Goal: Task Accomplishment & Management: Manage account settings

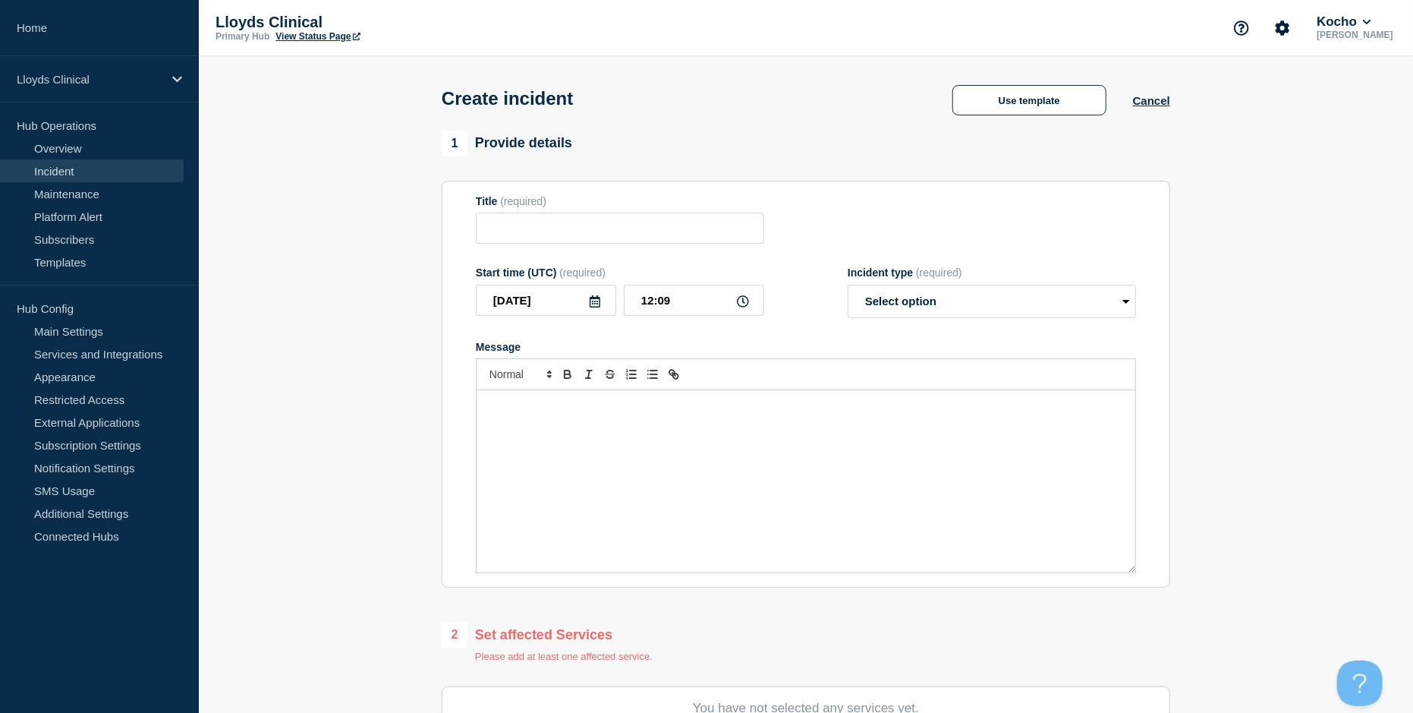
click at [65, 307] on p "Hub Config" at bounding box center [99, 308] width 199 height 23
click at [77, 333] on link "Main Settings" at bounding box center [92, 331] width 184 height 23
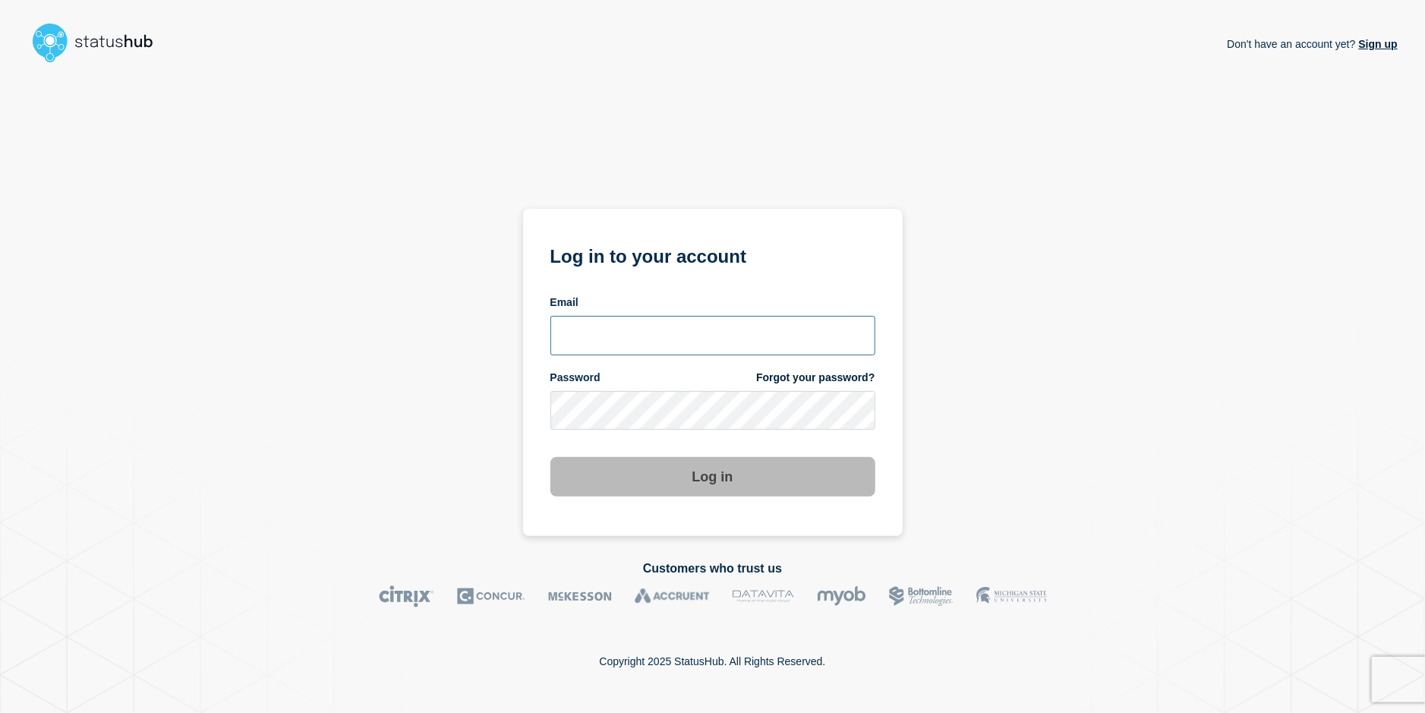
type input "[PERSON_NAME][EMAIL_ADDRESS][PERSON_NAME][DOMAIN_NAME]"
click at [613, 460] on button "Log in" at bounding box center [712, 476] width 325 height 39
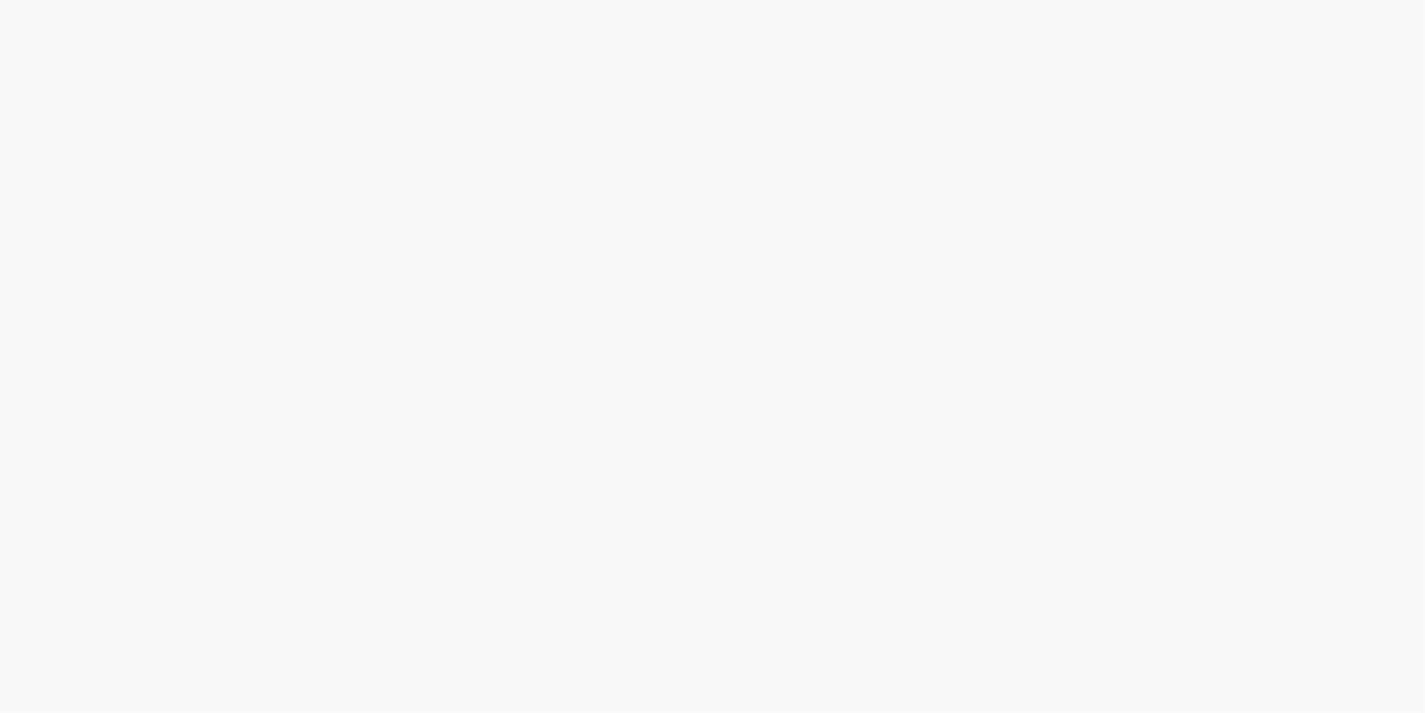
click at [615, 477] on body at bounding box center [712, 356] width 1425 height 713
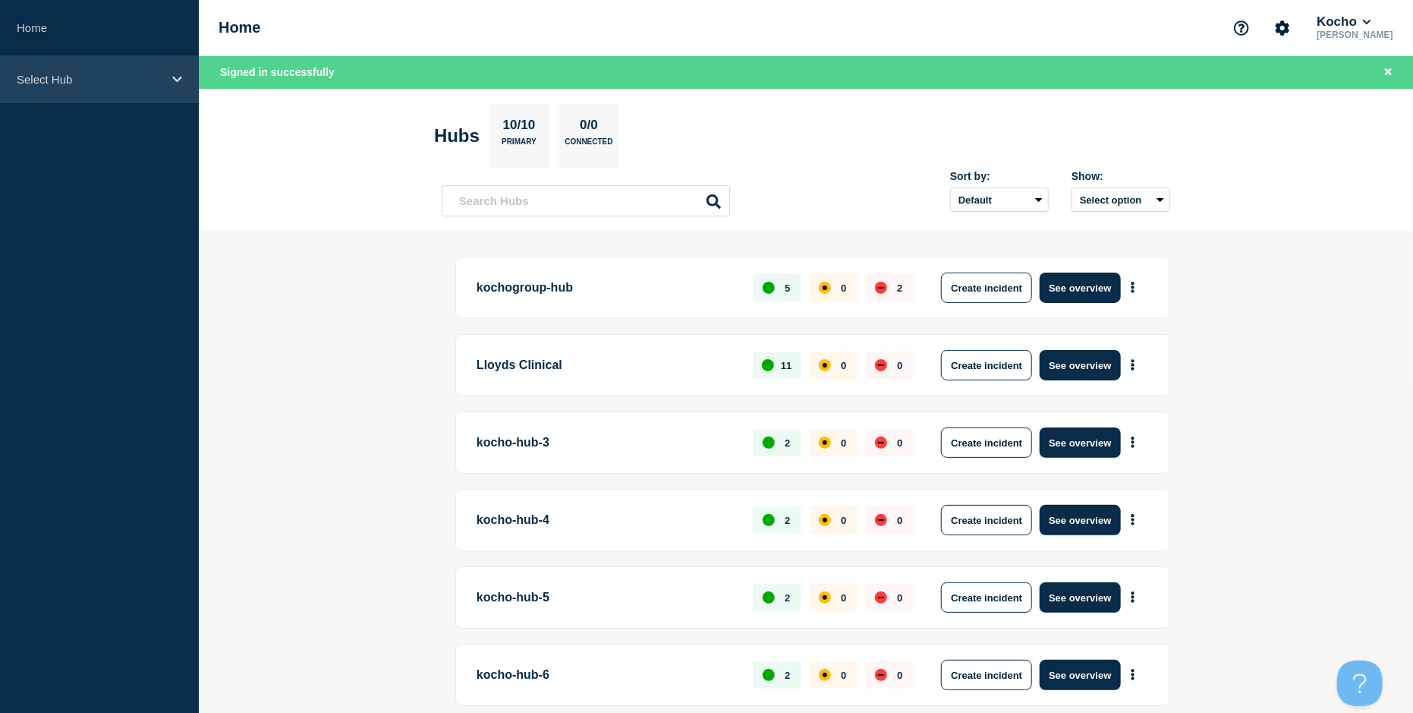
click at [139, 73] on p "Select Hub" at bounding box center [90, 79] width 146 height 13
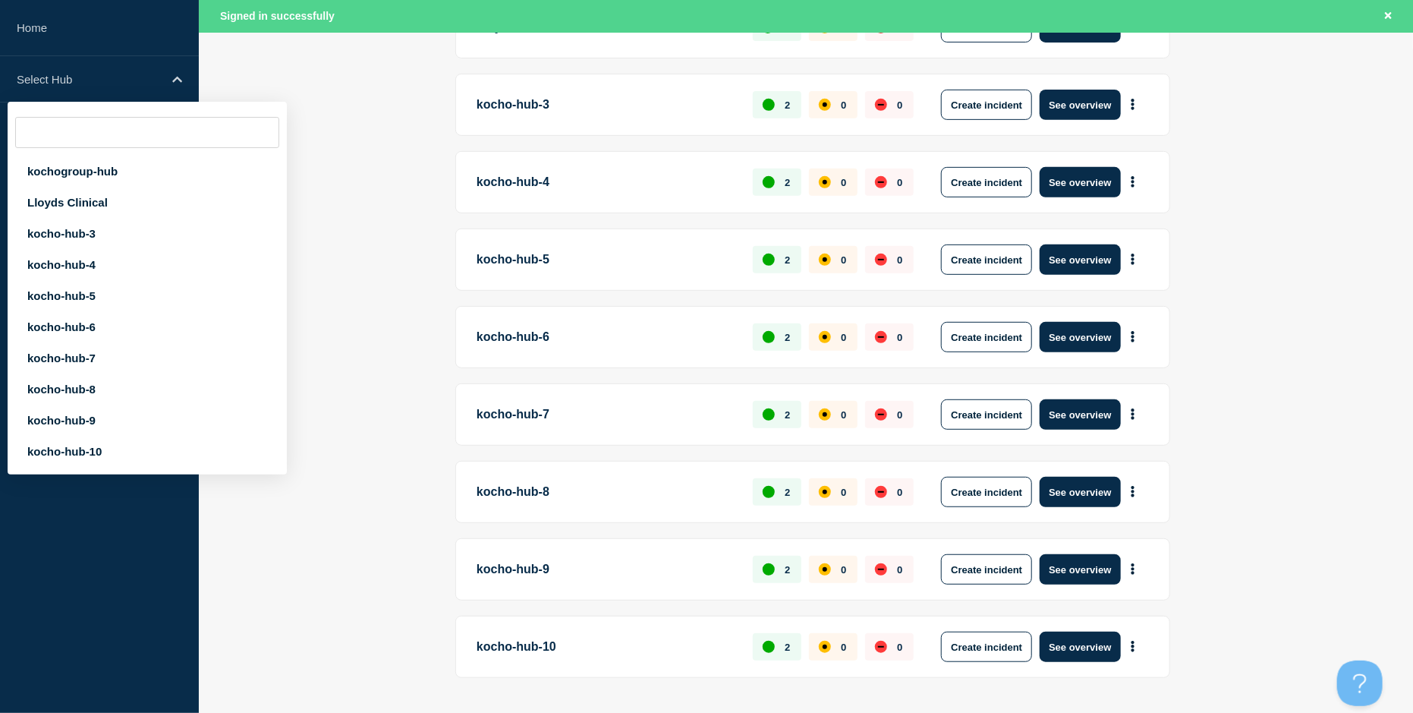
scroll to position [373, 0]
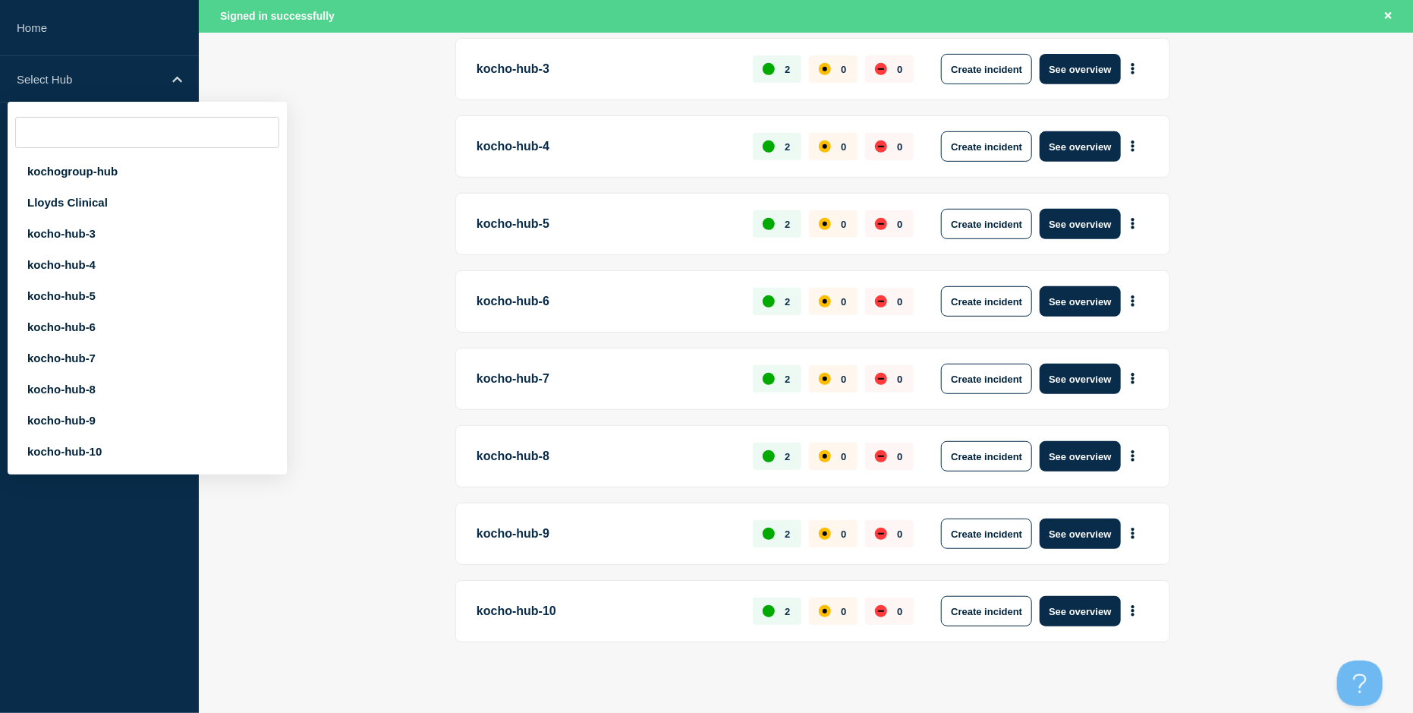
click at [326, 295] on main "kochogroup-hub 5 0 2 Create incident See overview Lloyds Clinical 11 0 0 Create…" at bounding box center [806, 288] width 1215 height 859
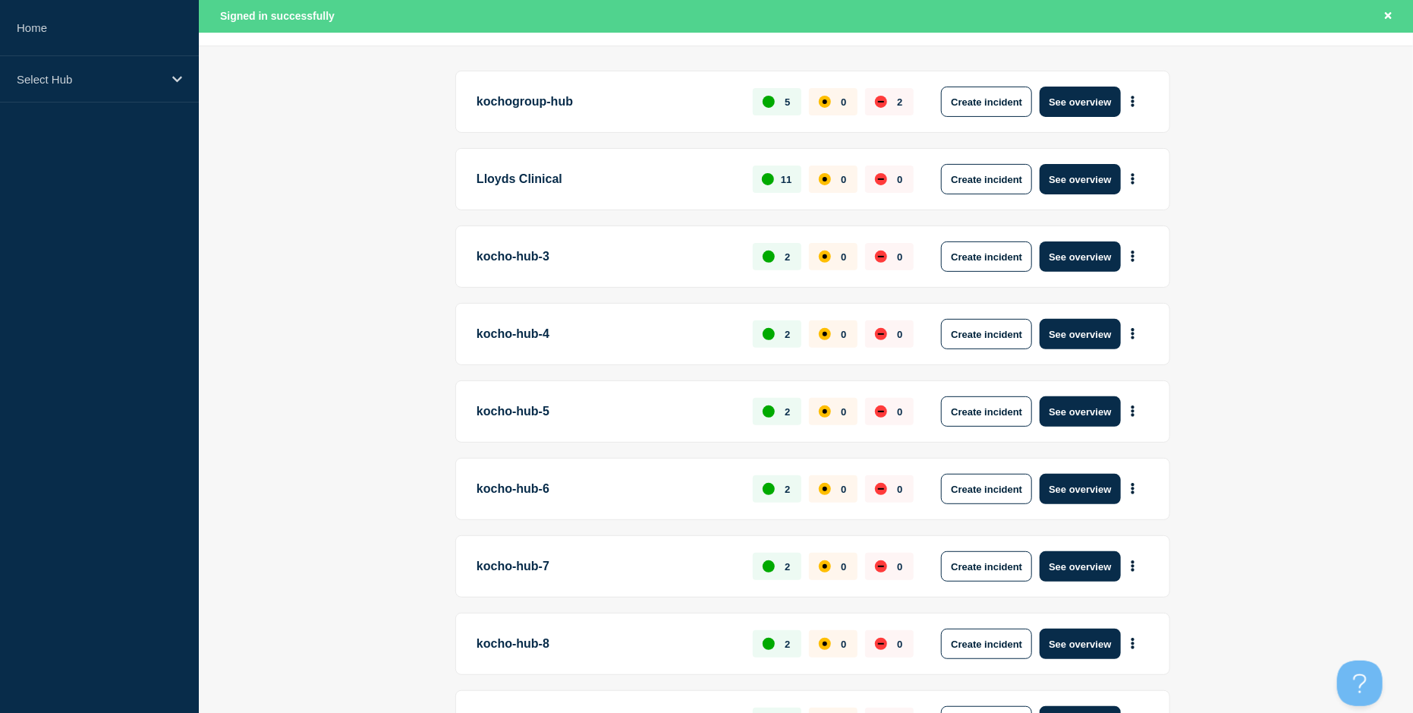
scroll to position [0, 0]
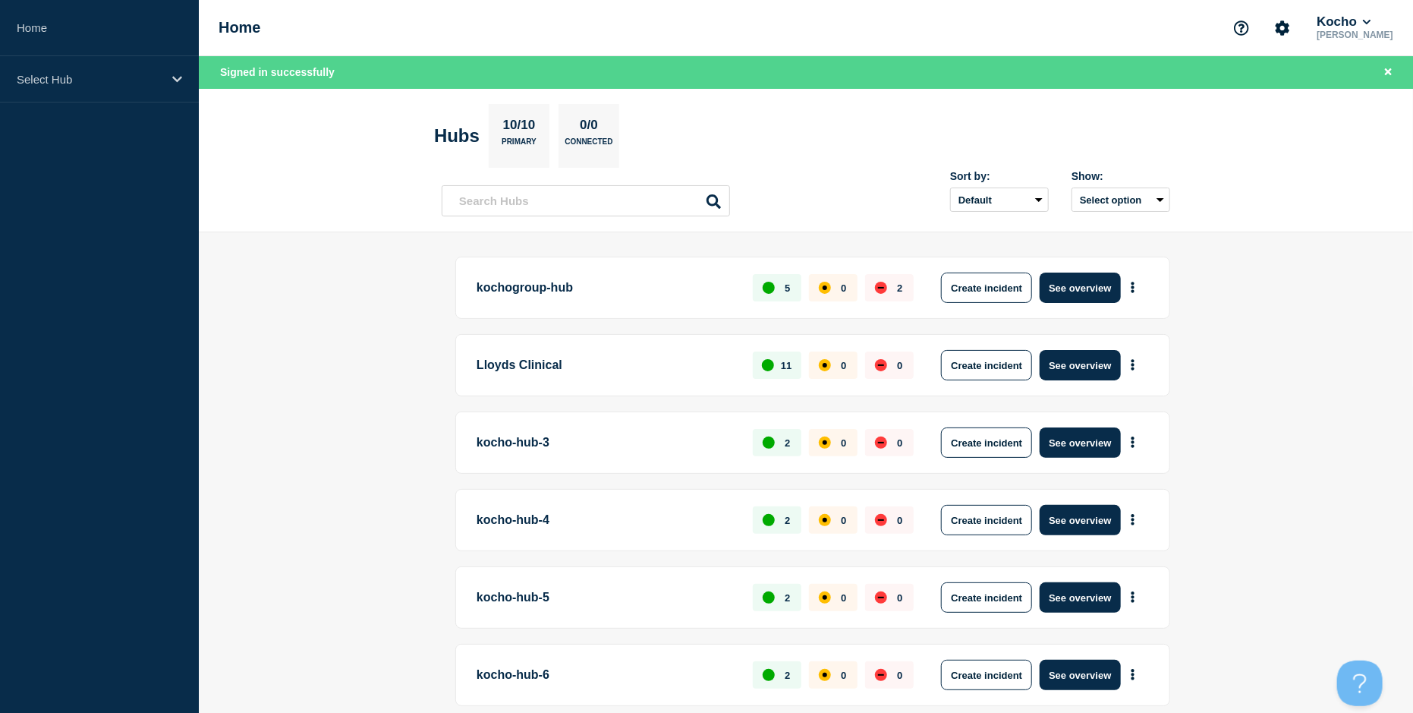
click at [1353, 10] on div "Home Kocho Adrian Pangilinan" at bounding box center [806, 28] width 1215 height 56
click at [1362, 20] on button "Kocho" at bounding box center [1344, 21] width 60 height 15
click at [1354, 96] on button "LloydsAAH" at bounding box center [1359, 96] width 65 height 14
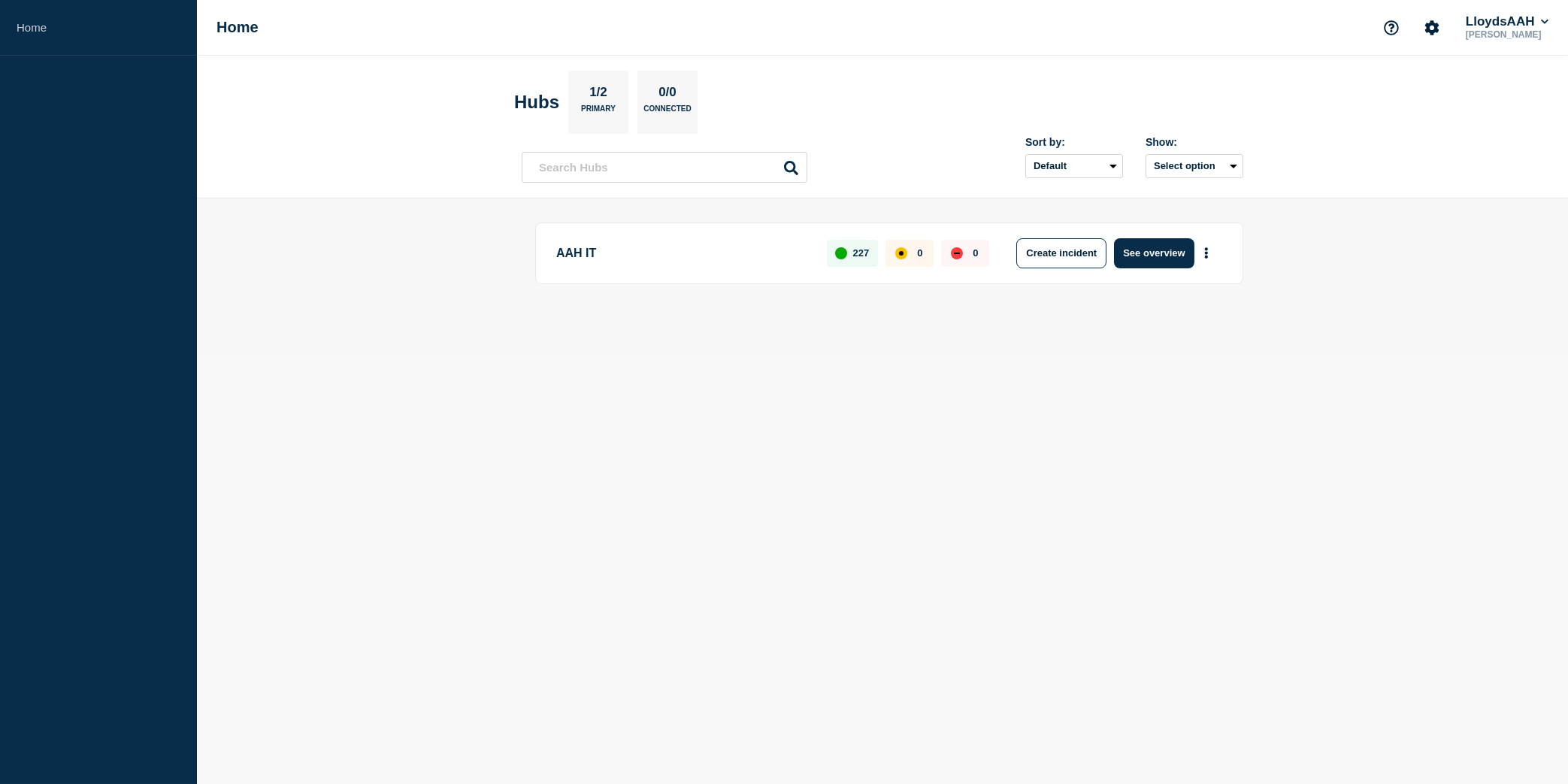
click at [374, 522] on body "Home Home LloydsAAH Adrian Pangilinan Hubs 1/2 Primary 0/0 Connected Sort by: D…" at bounding box center [784, 392] width 1568 height 784
